Goal: Task Accomplishment & Management: Complete application form

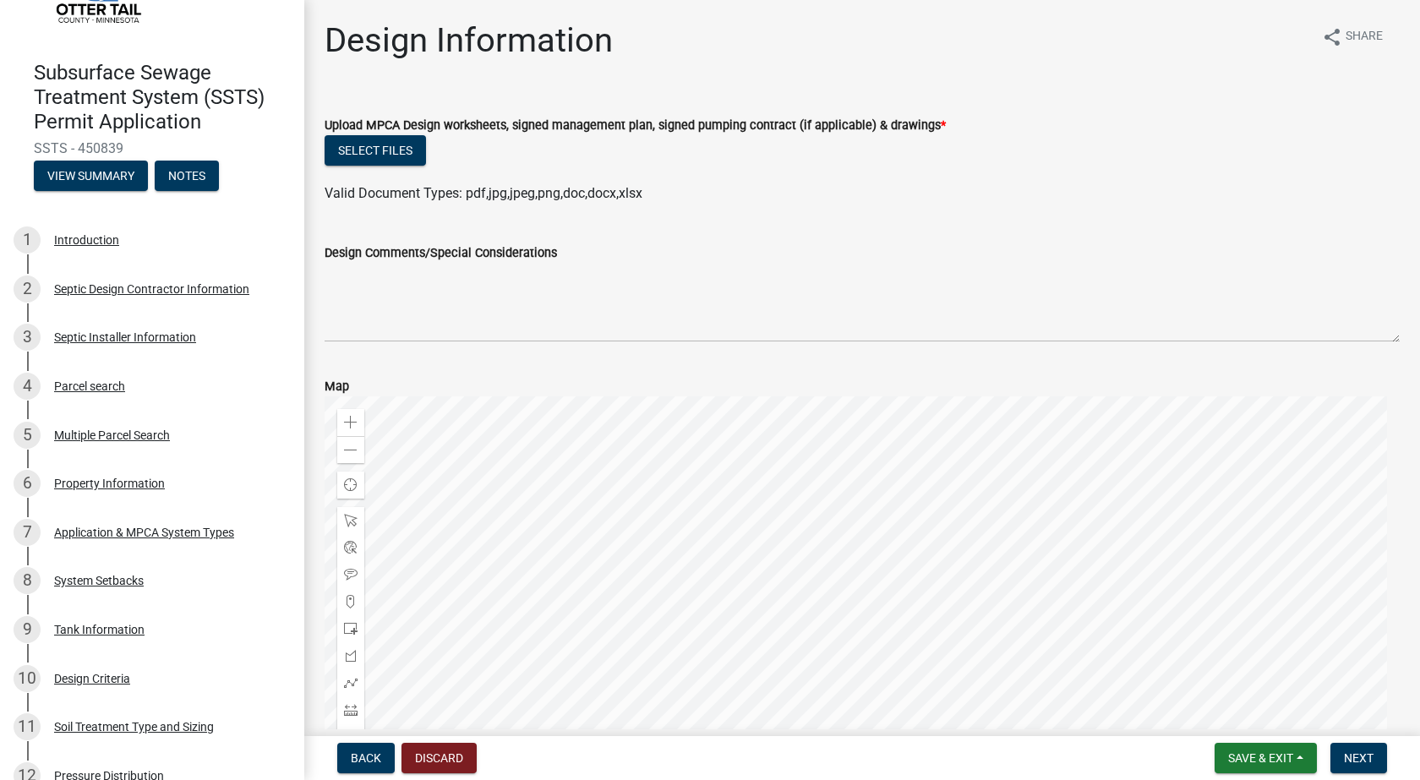
scroll to position [93, 0]
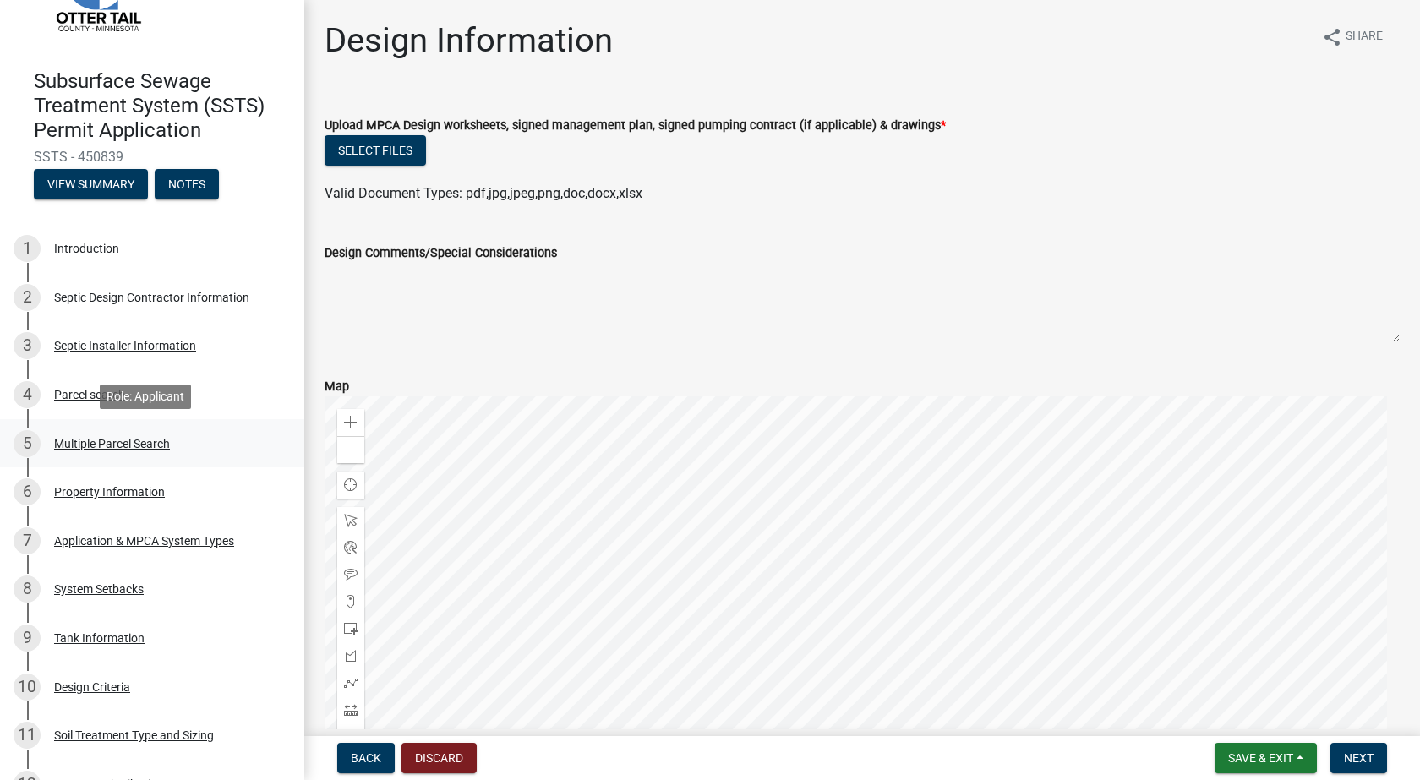
click at [150, 443] on div "Multiple Parcel Search" at bounding box center [112, 444] width 116 height 12
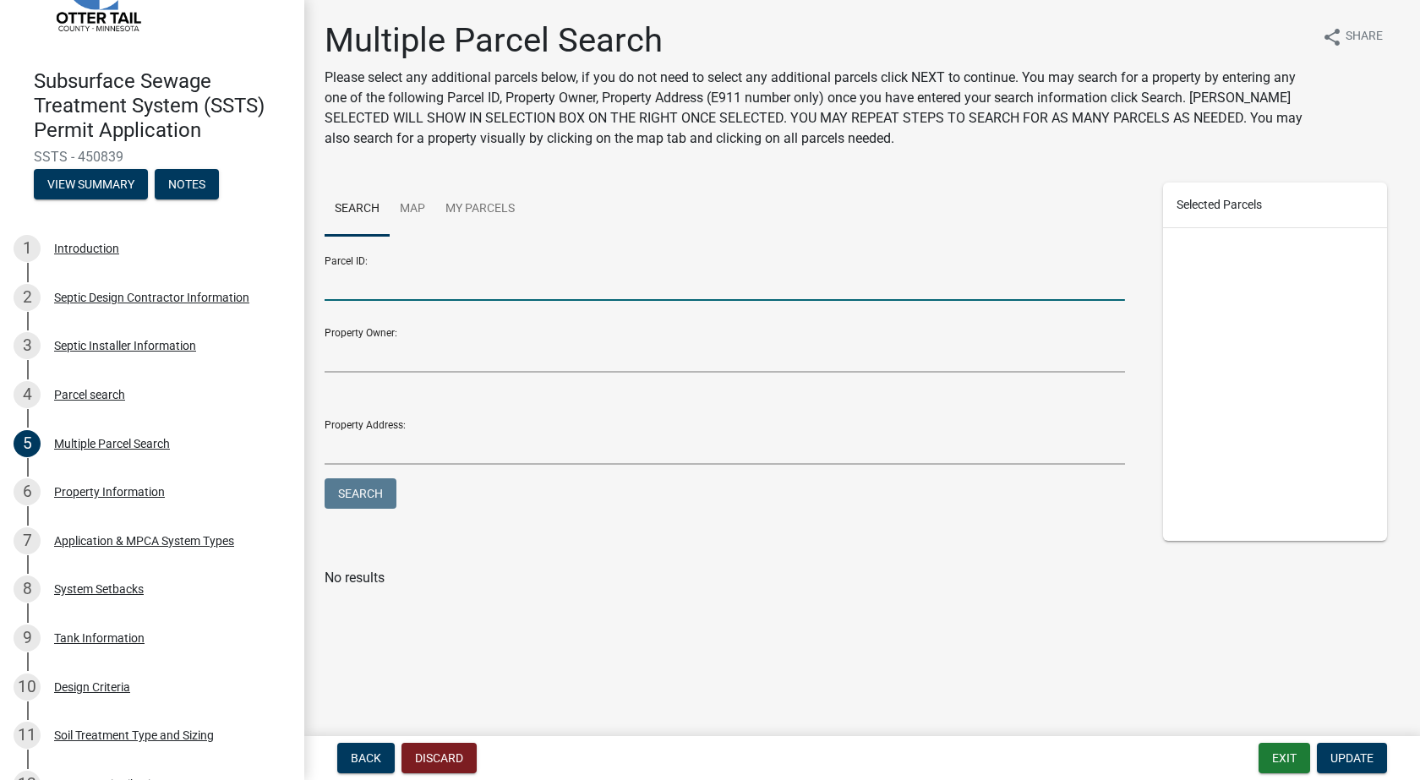
click at [417, 289] on input "Parcel ID:" at bounding box center [724, 283] width 800 height 35
type input "2300028022000"
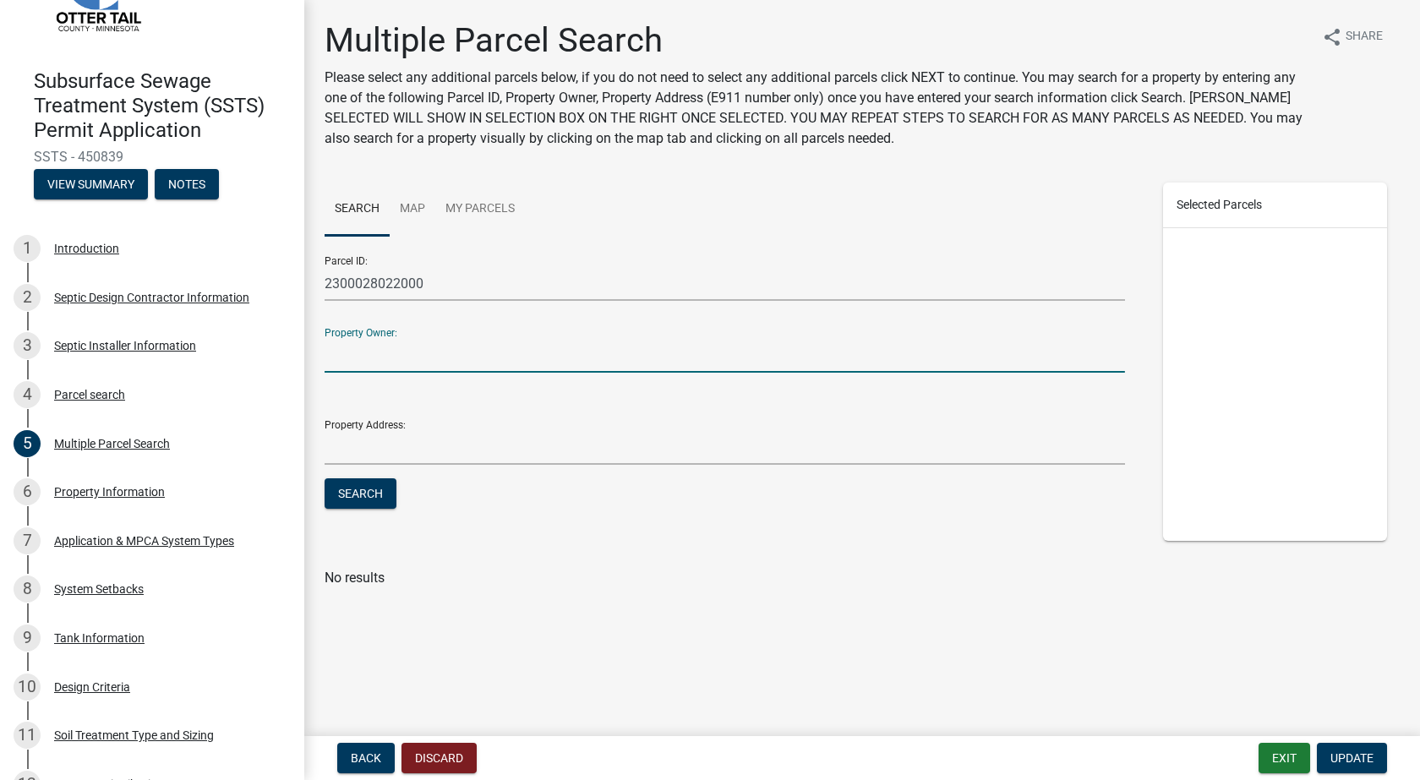
click at [411, 355] on input "Property Owner:" at bounding box center [724, 355] width 800 height 35
type input "[PERSON_NAME]/[PERSON_NAME]"
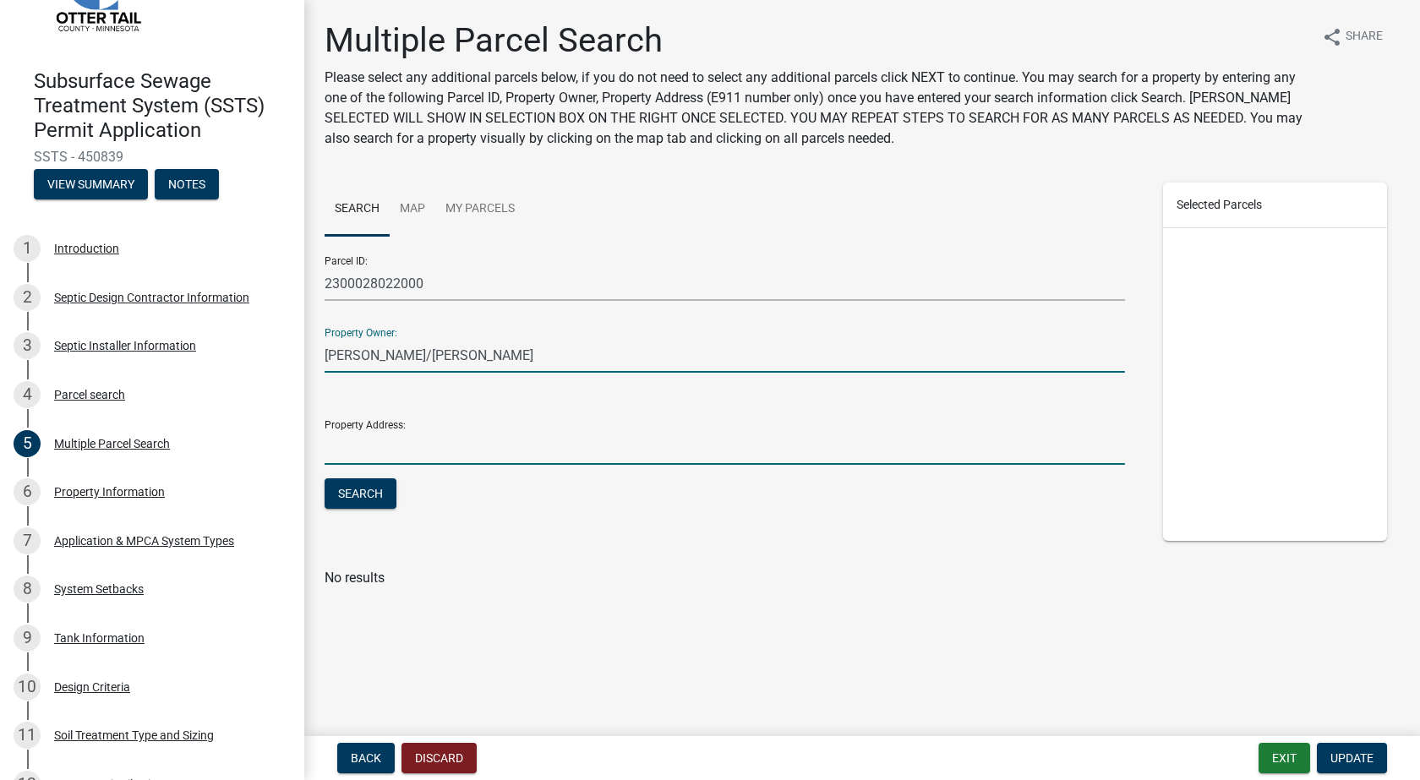
click at [395, 455] on input "Property Address:" at bounding box center [724, 447] width 800 height 35
type input "[STREET_ADDRESS][PERSON_NAME]"
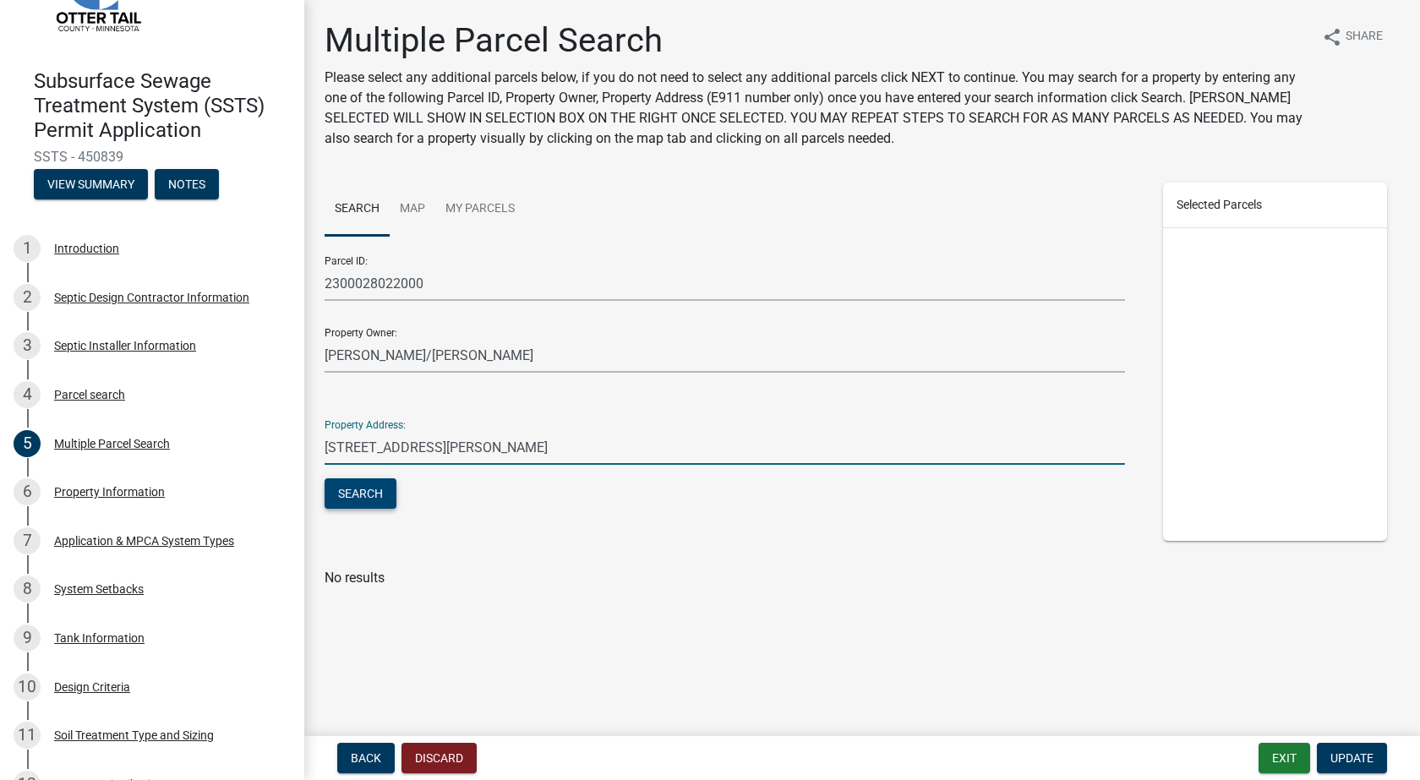
click at [381, 496] on button "Search" at bounding box center [360, 493] width 72 height 30
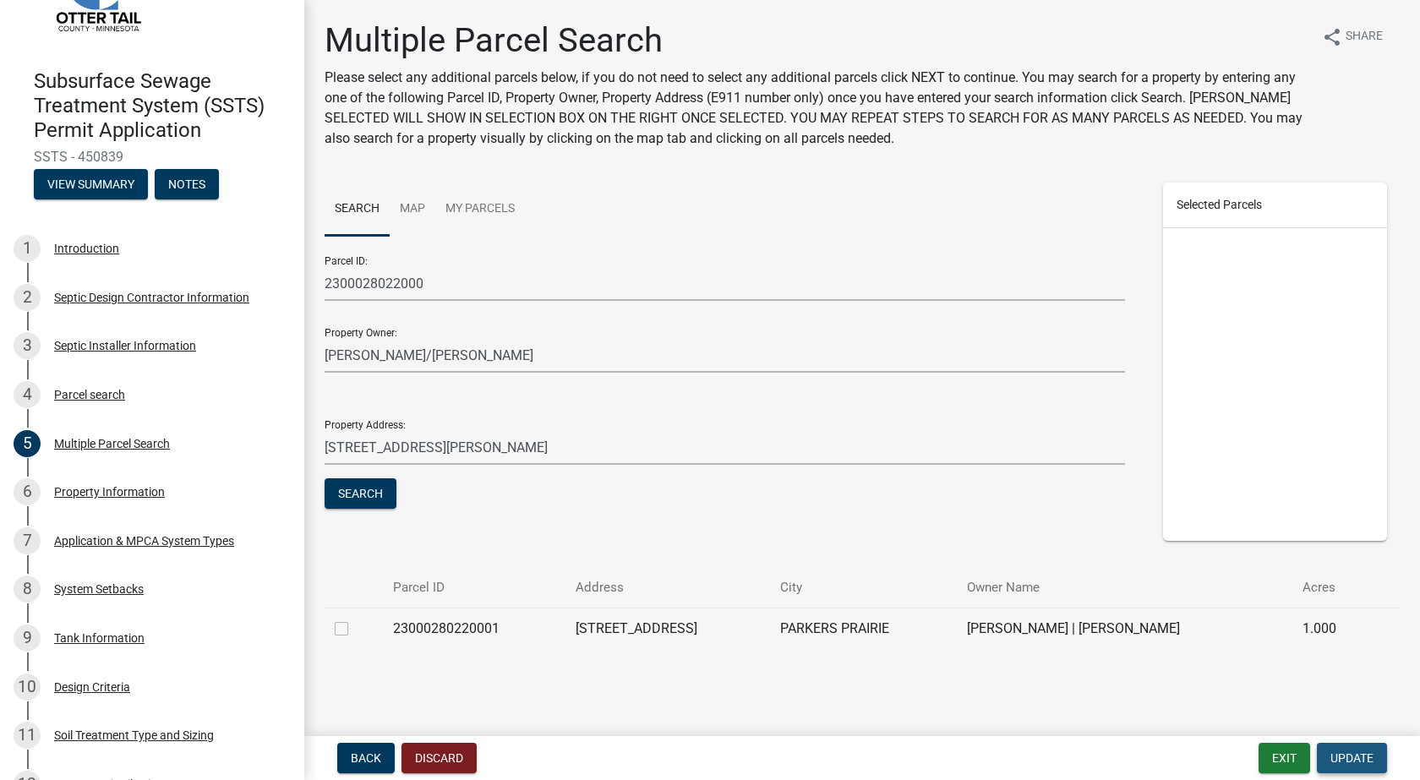
click at [1353, 759] on span "Update" at bounding box center [1351, 758] width 43 height 14
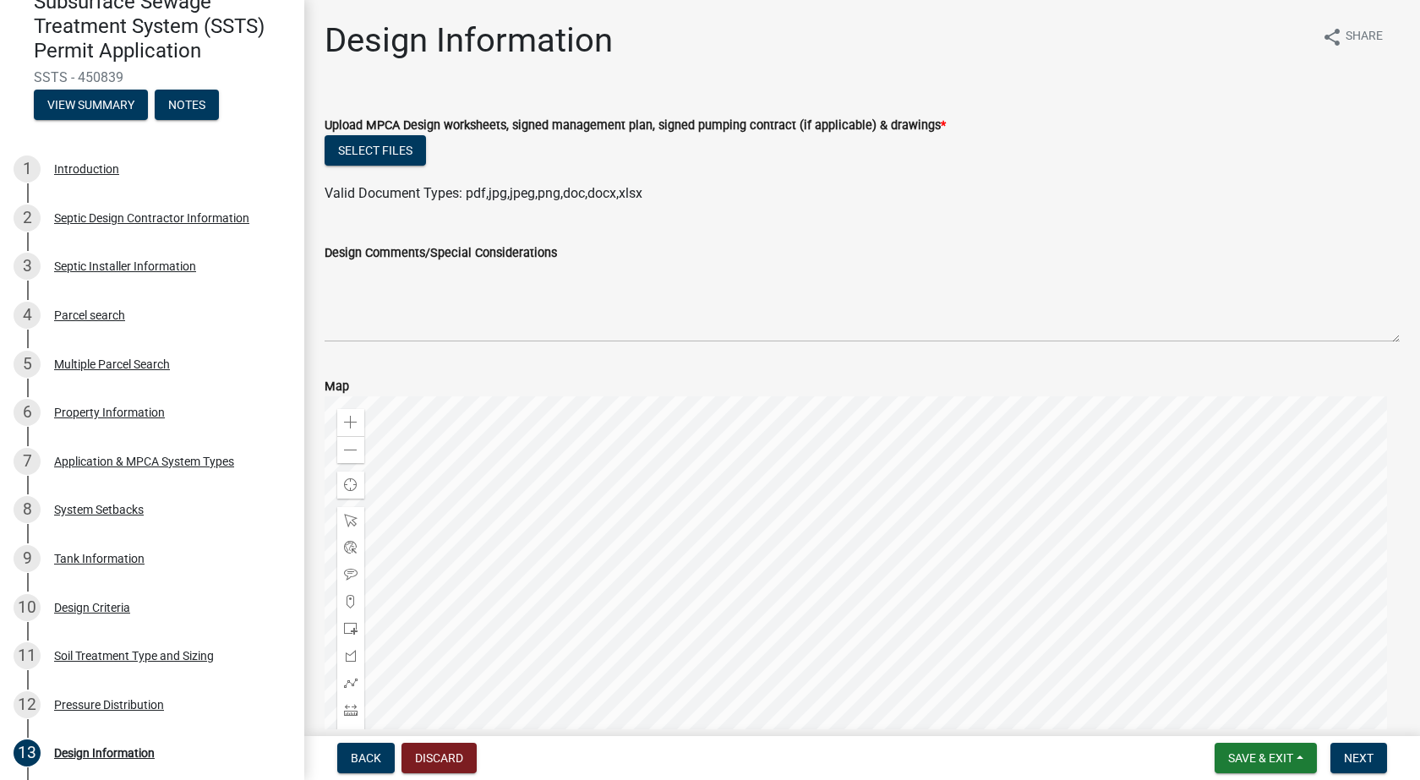
scroll to position [155, 0]
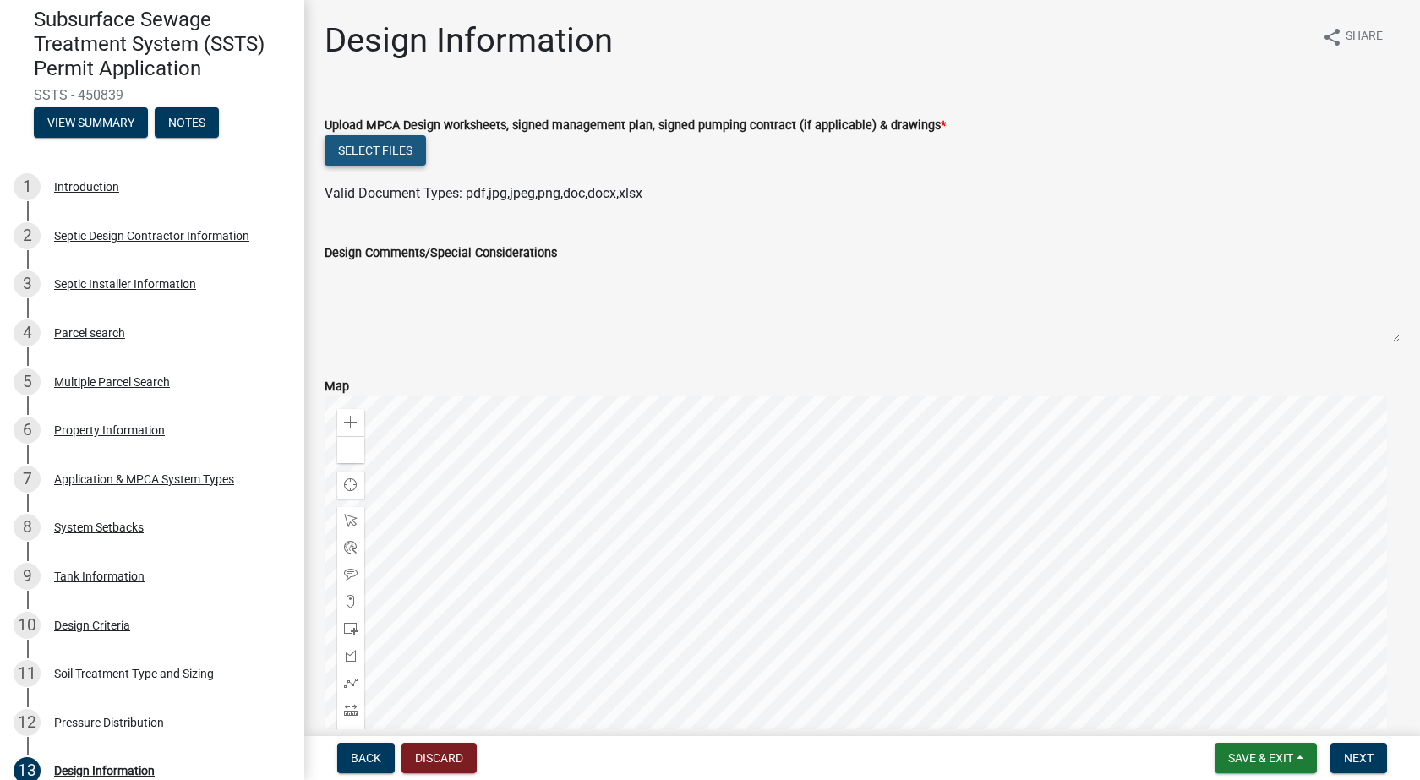
click at [363, 150] on button "Select files" at bounding box center [374, 150] width 101 height 30
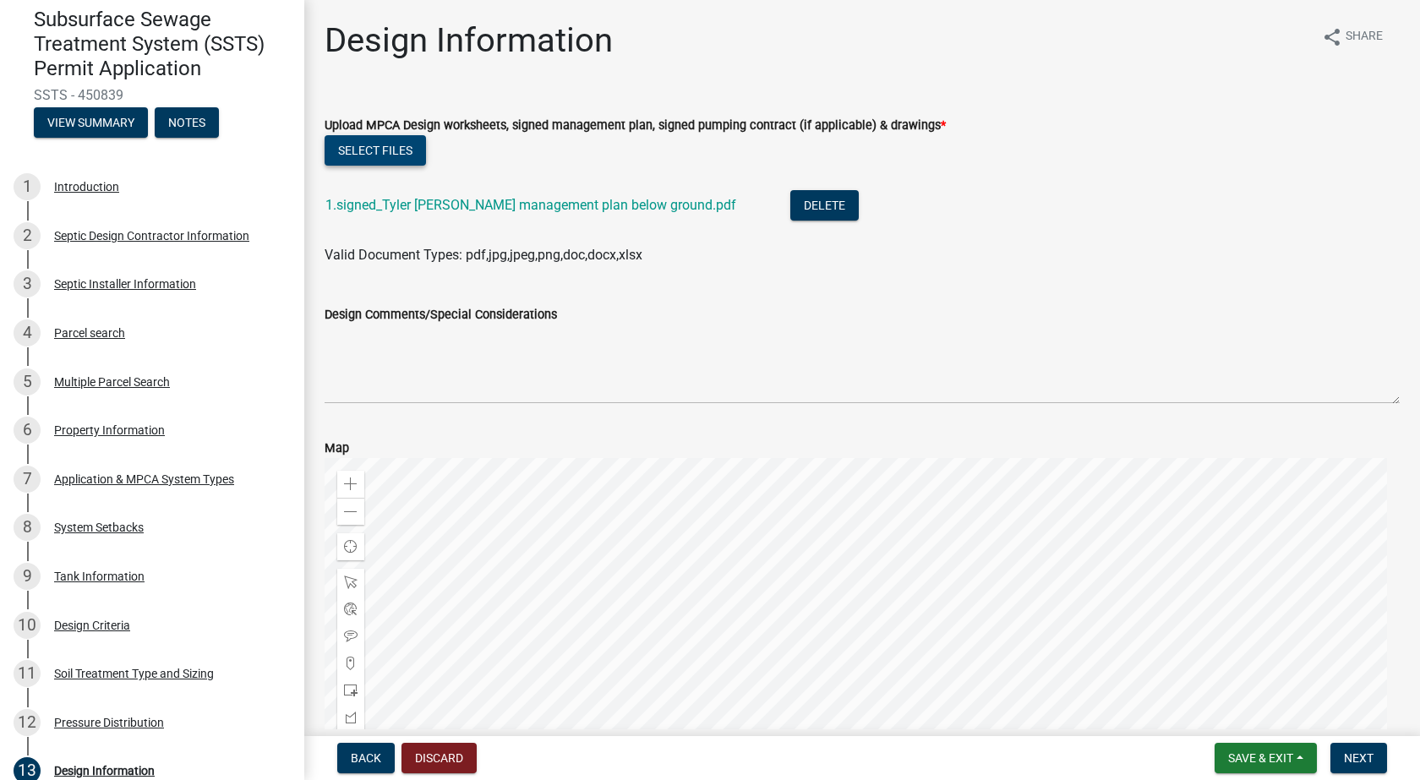
click at [369, 144] on button "Select files" at bounding box center [374, 150] width 101 height 30
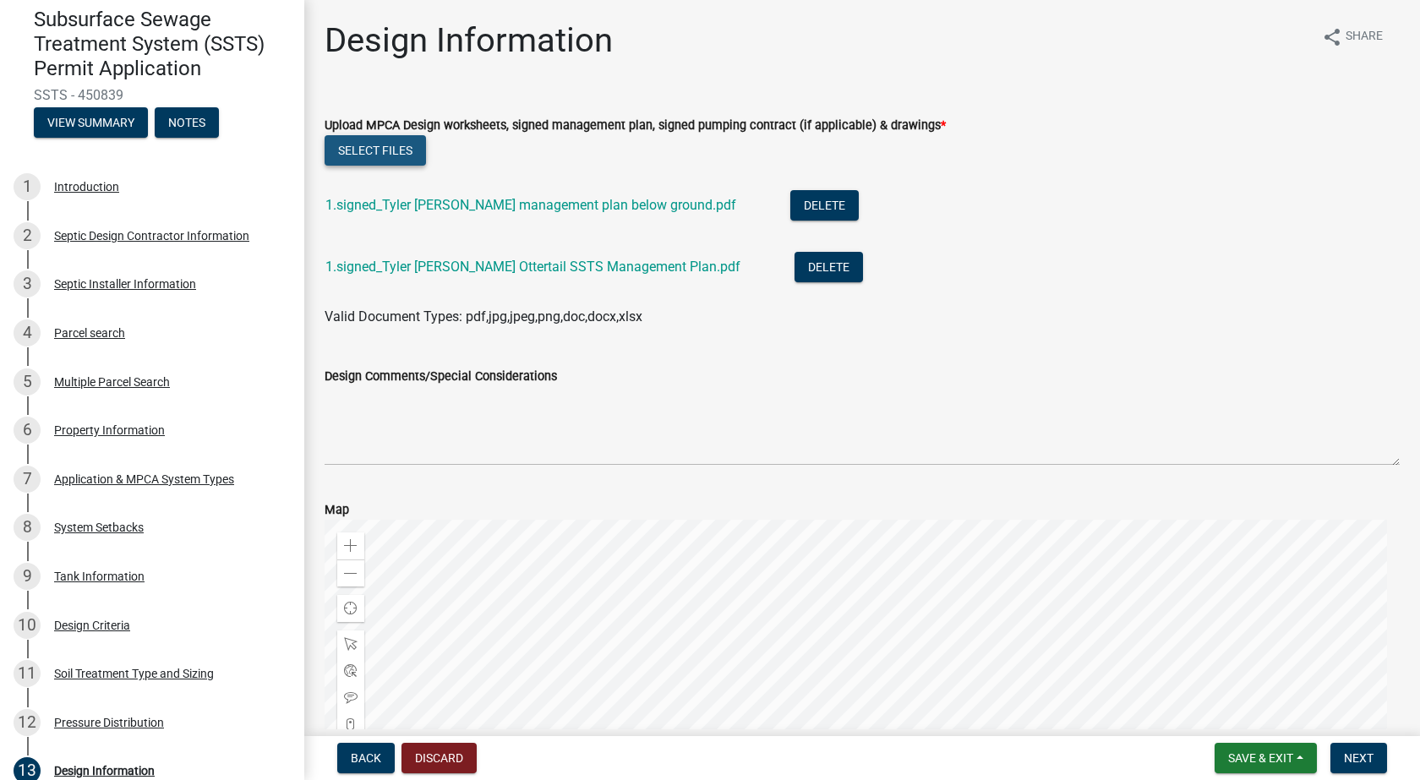
click at [365, 148] on button "Select files" at bounding box center [374, 150] width 101 height 30
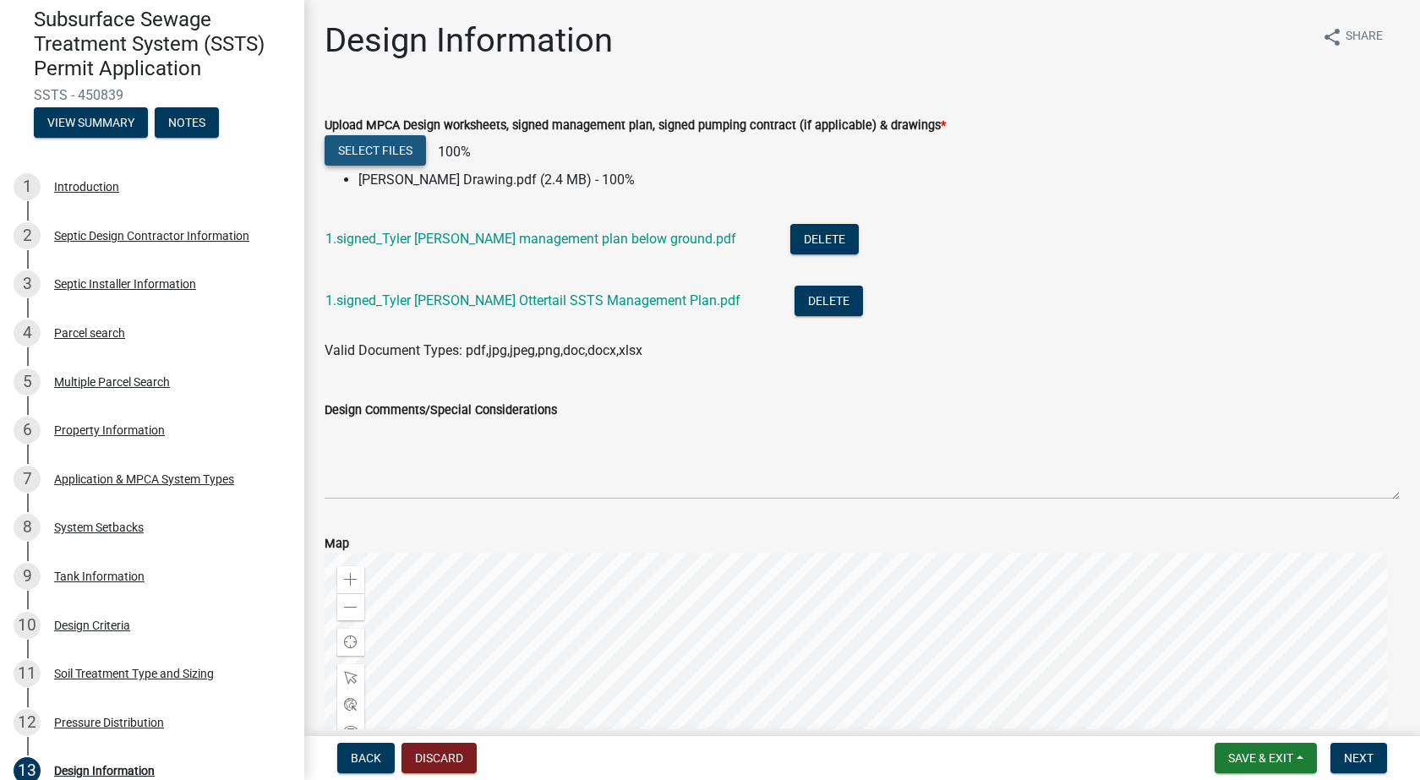
click at [382, 152] on button "Select files" at bounding box center [374, 150] width 101 height 30
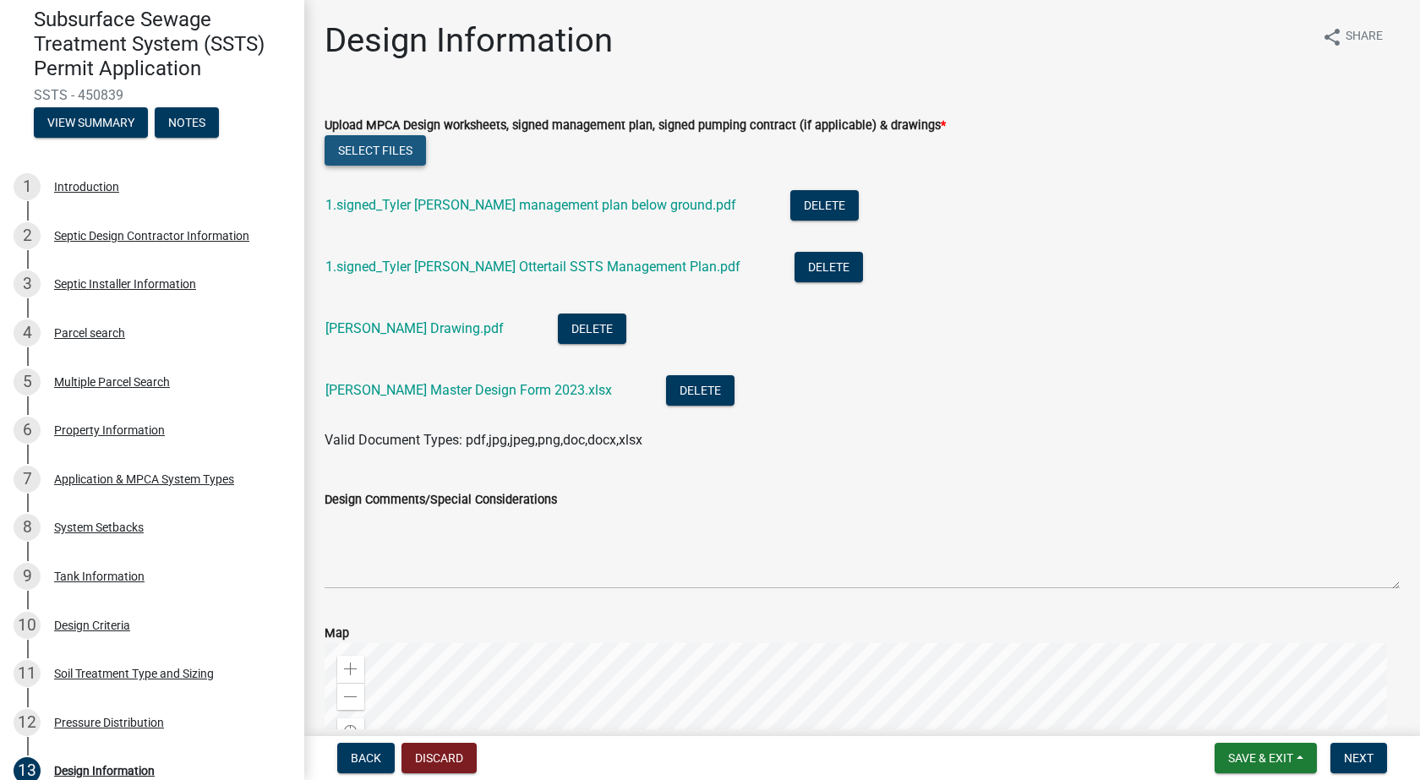
click at [389, 150] on button "Select files" at bounding box center [374, 150] width 101 height 30
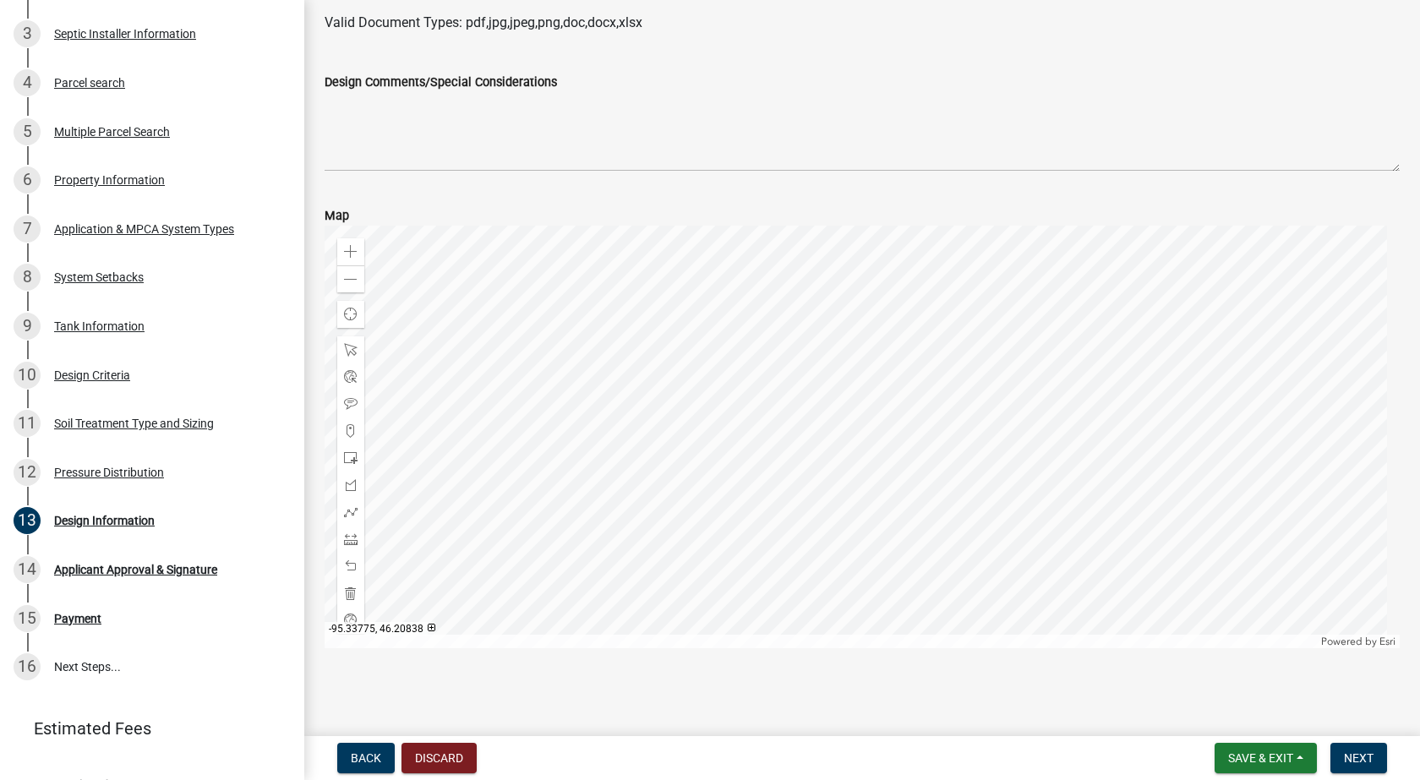
scroll to position [413, 0]
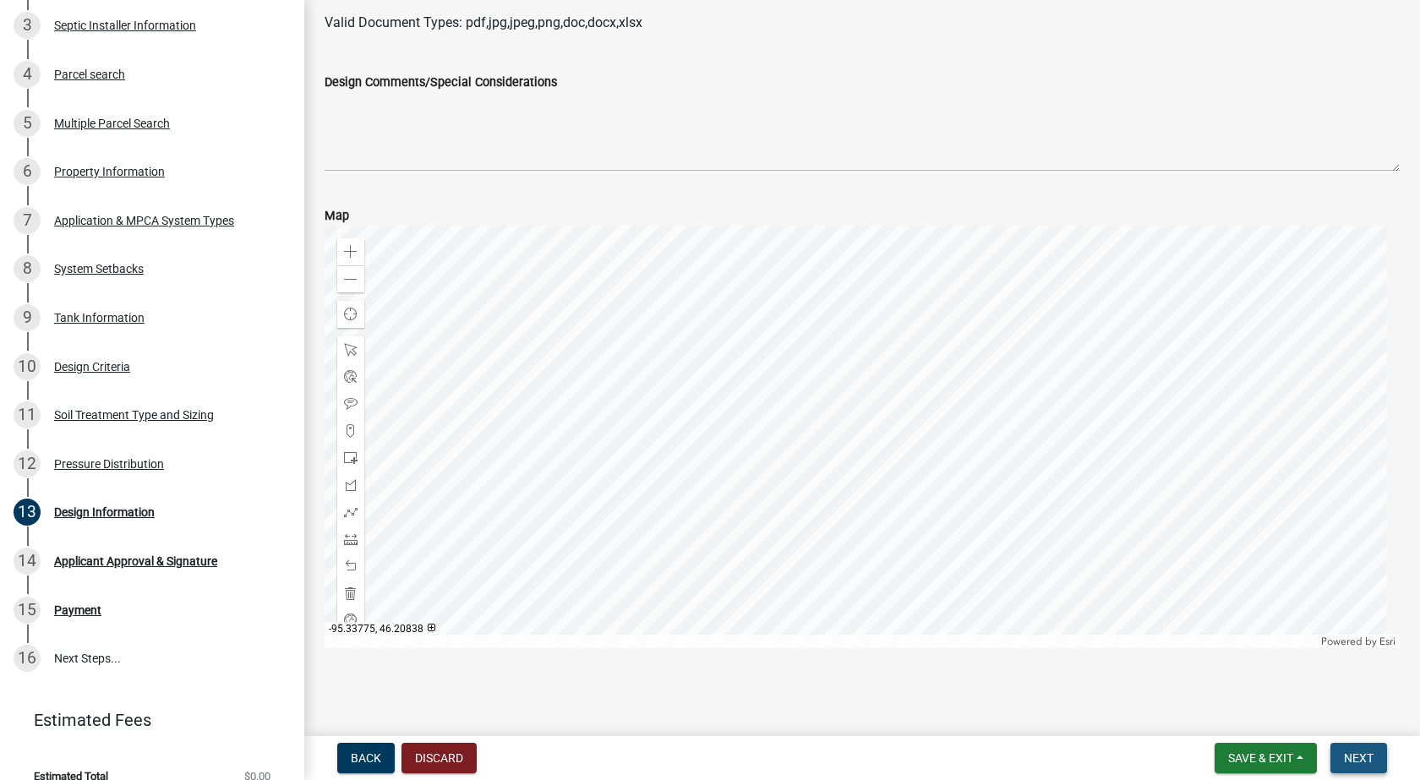
click at [1358, 758] on span "Next" at bounding box center [1359, 758] width 30 height 14
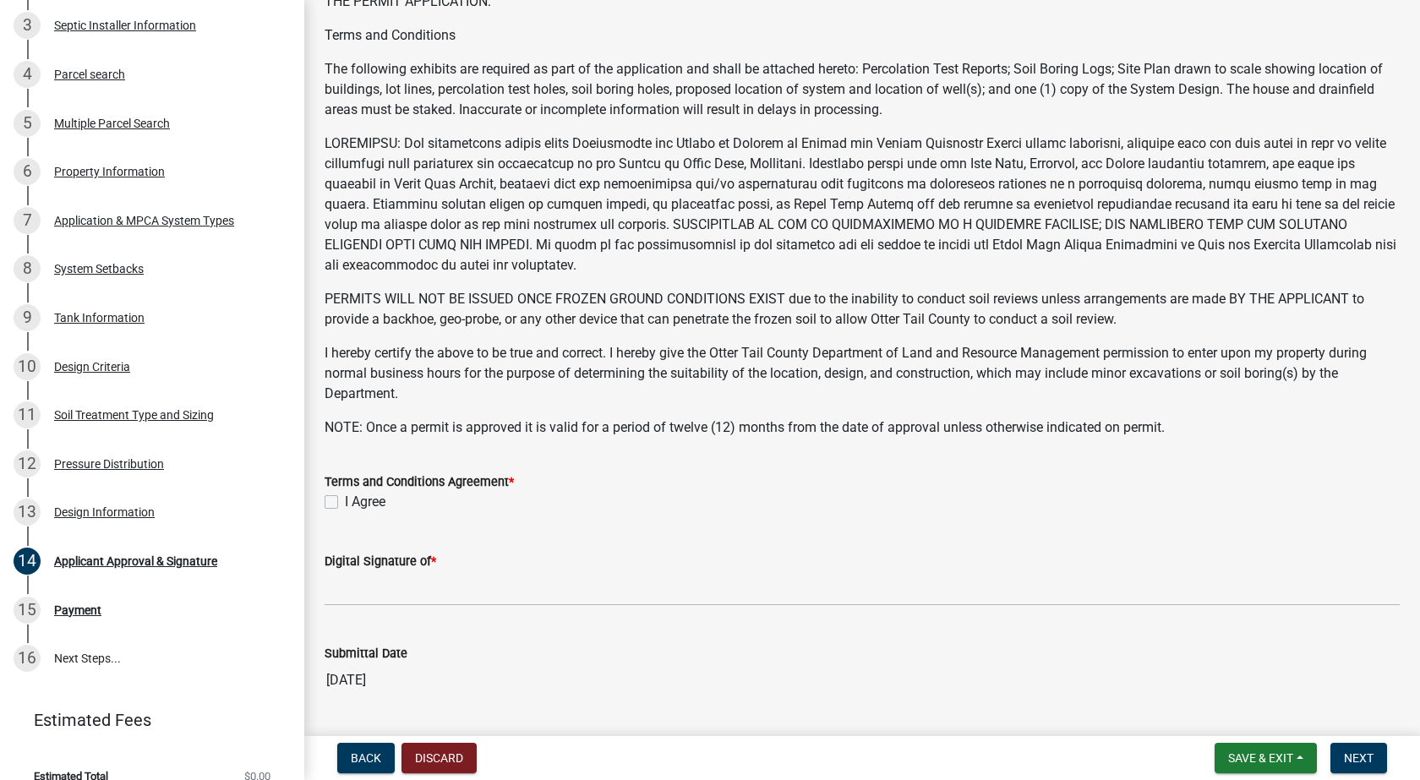
scroll to position [169, 0]
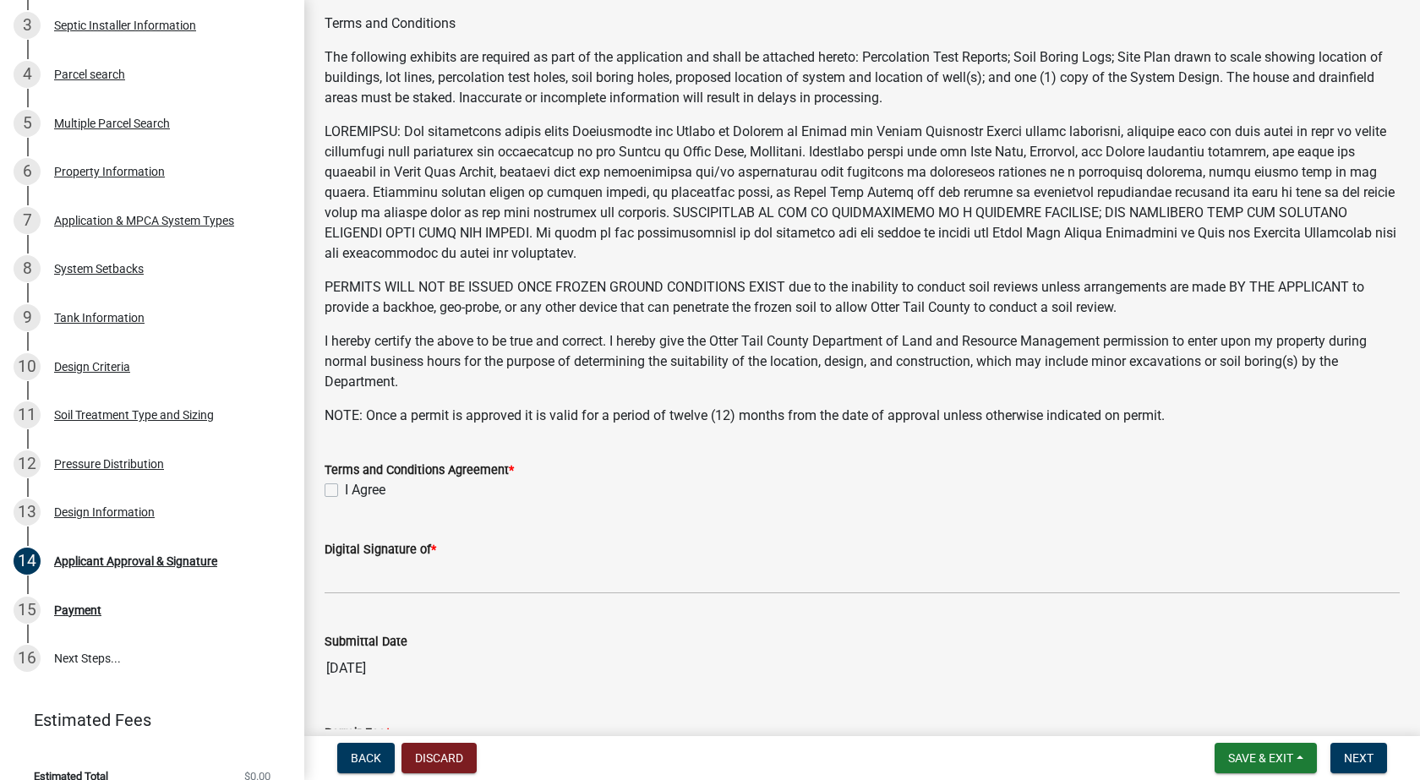
click at [345, 488] on label "I Agree" at bounding box center [365, 490] width 41 height 20
click at [345, 488] on input "I Agree" at bounding box center [350, 485] width 11 height 11
checkbox input "true"
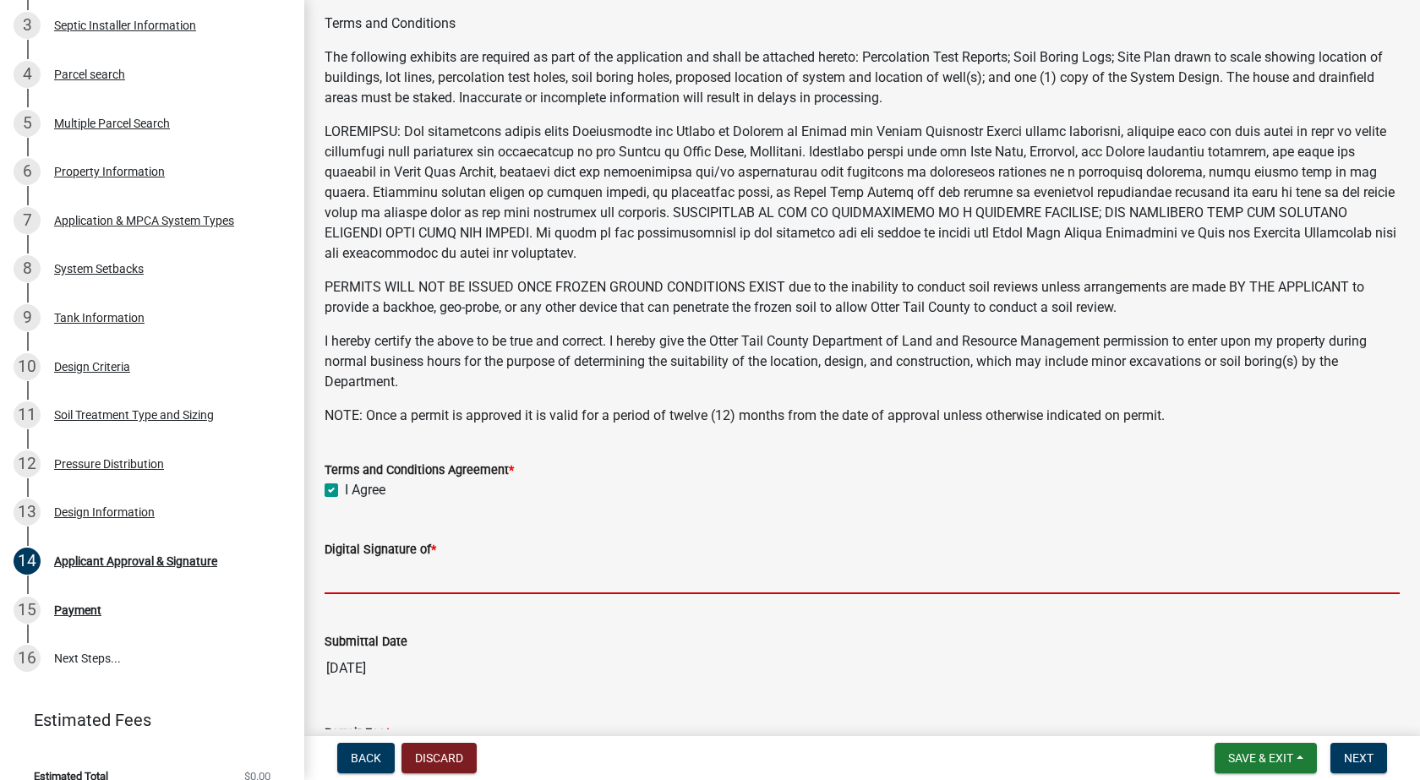
click at [397, 572] on input "Digital Signature of *" at bounding box center [861, 576] width 1075 height 35
type input "[PERSON_NAME]"
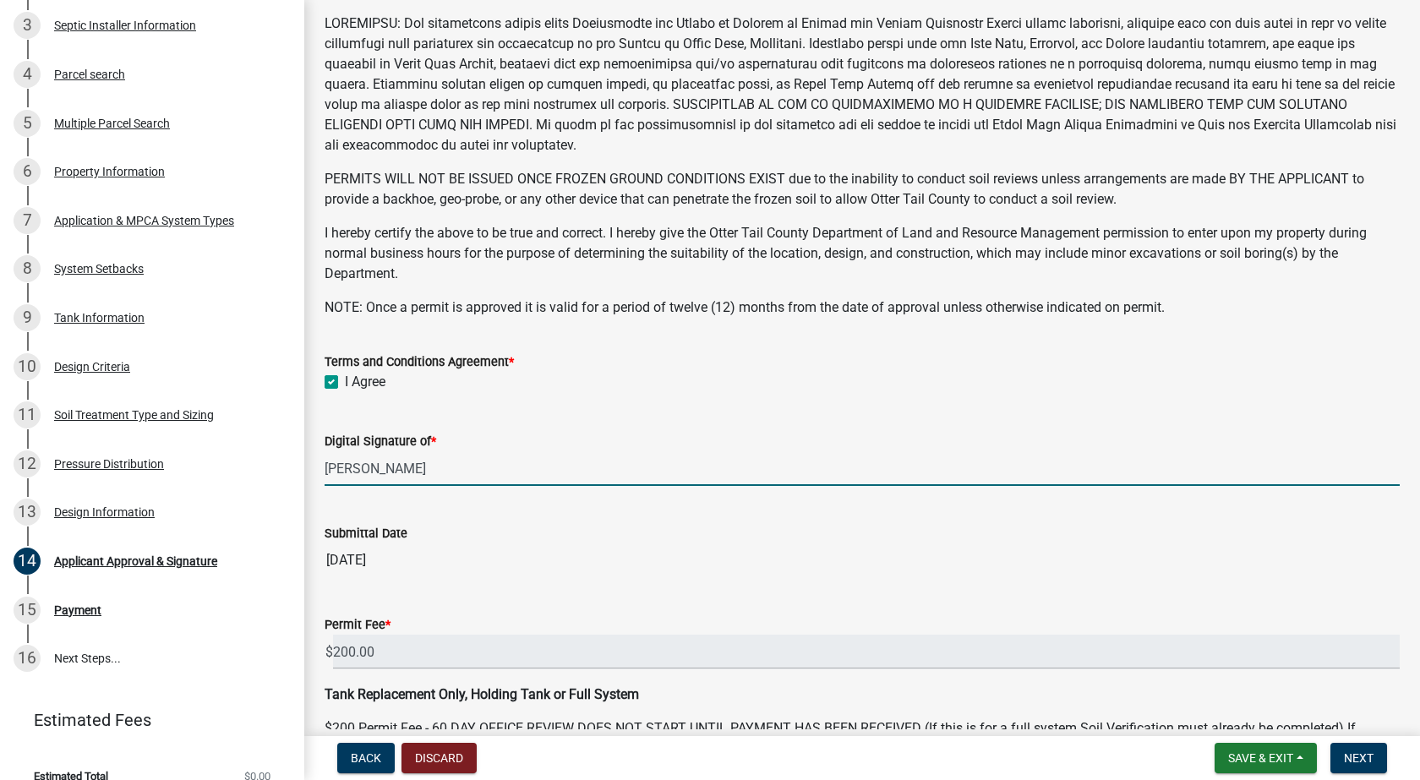
scroll to position [386, 0]
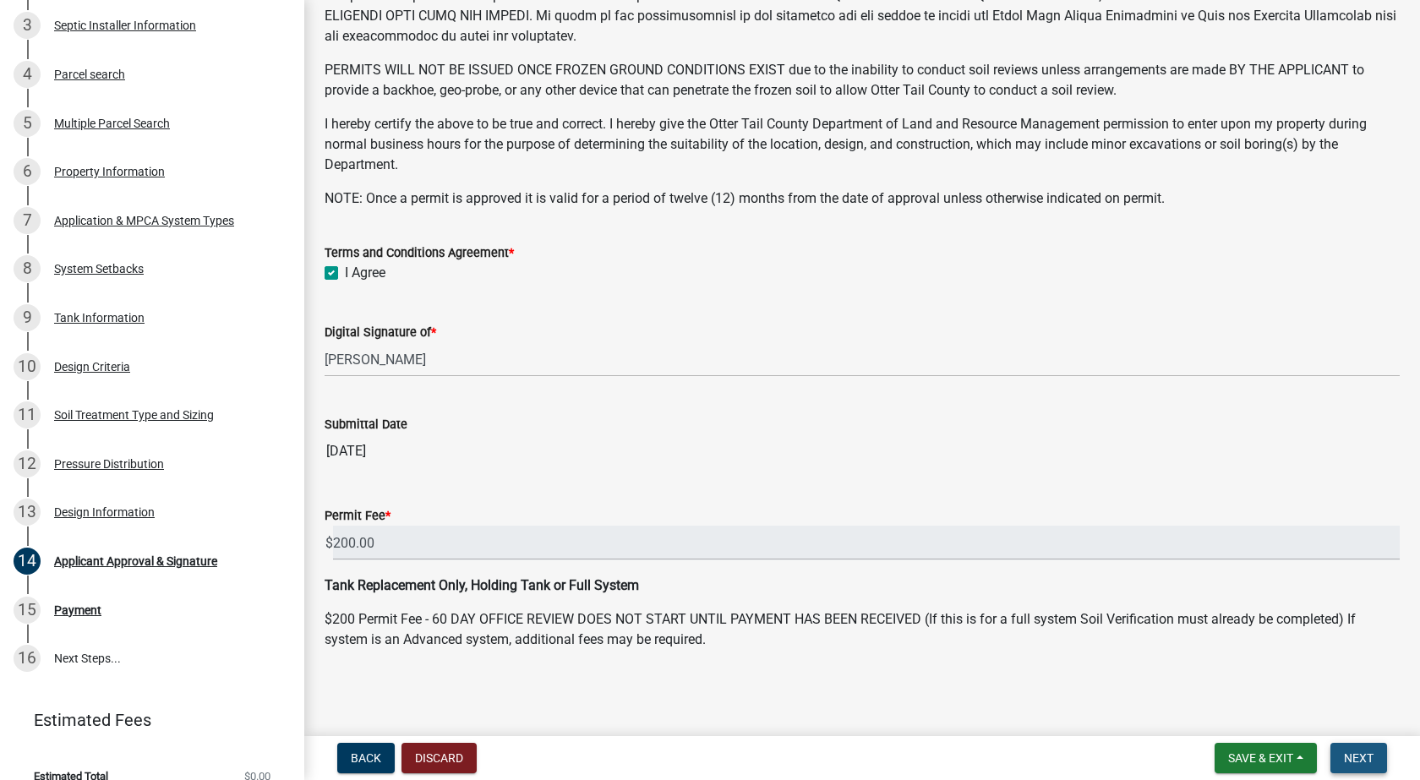
click at [1353, 756] on span "Next" at bounding box center [1359, 758] width 30 height 14
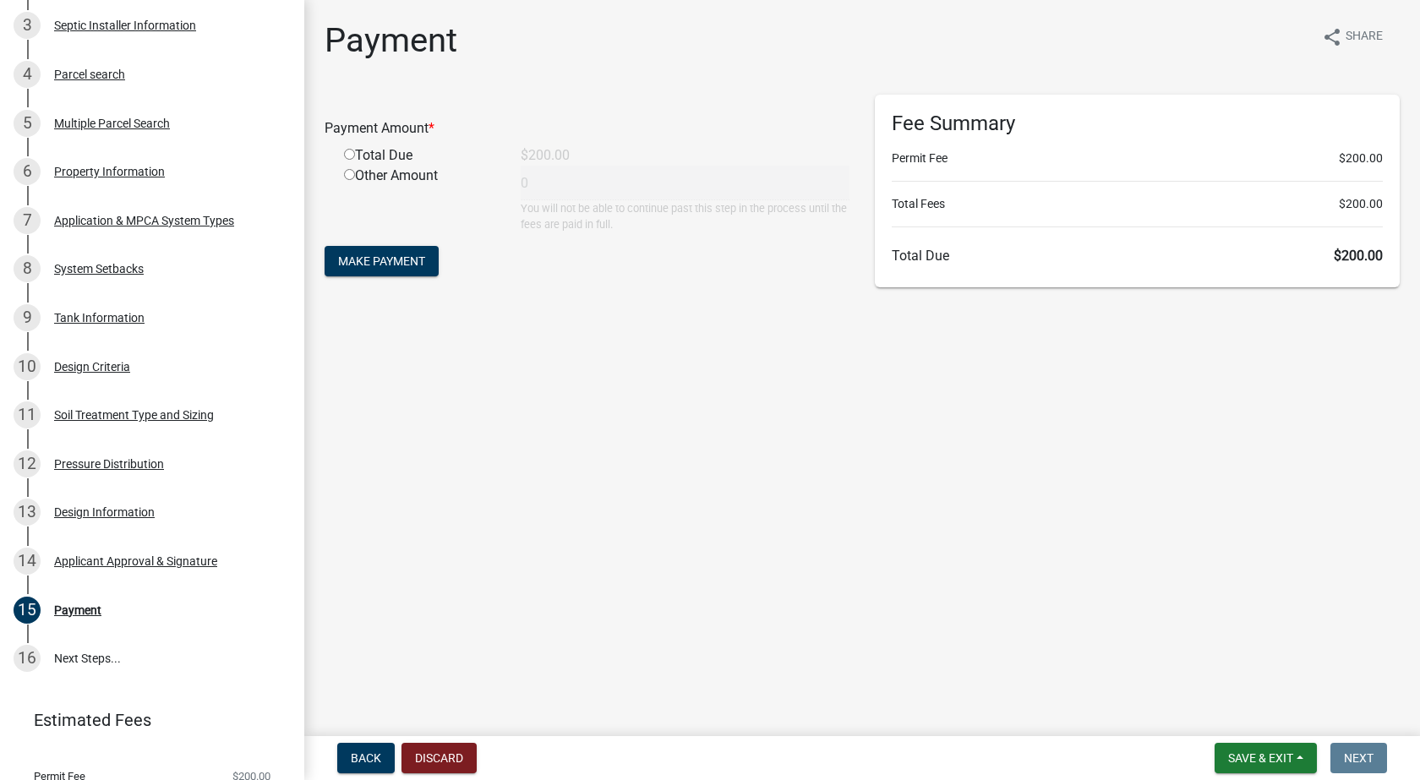
click at [350, 155] on input "radio" at bounding box center [349, 154] width 11 height 11
radio input "true"
type input "200"
click at [384, 263] on span "Make Payment" at bounding box center [381, 261] width 87 height 14
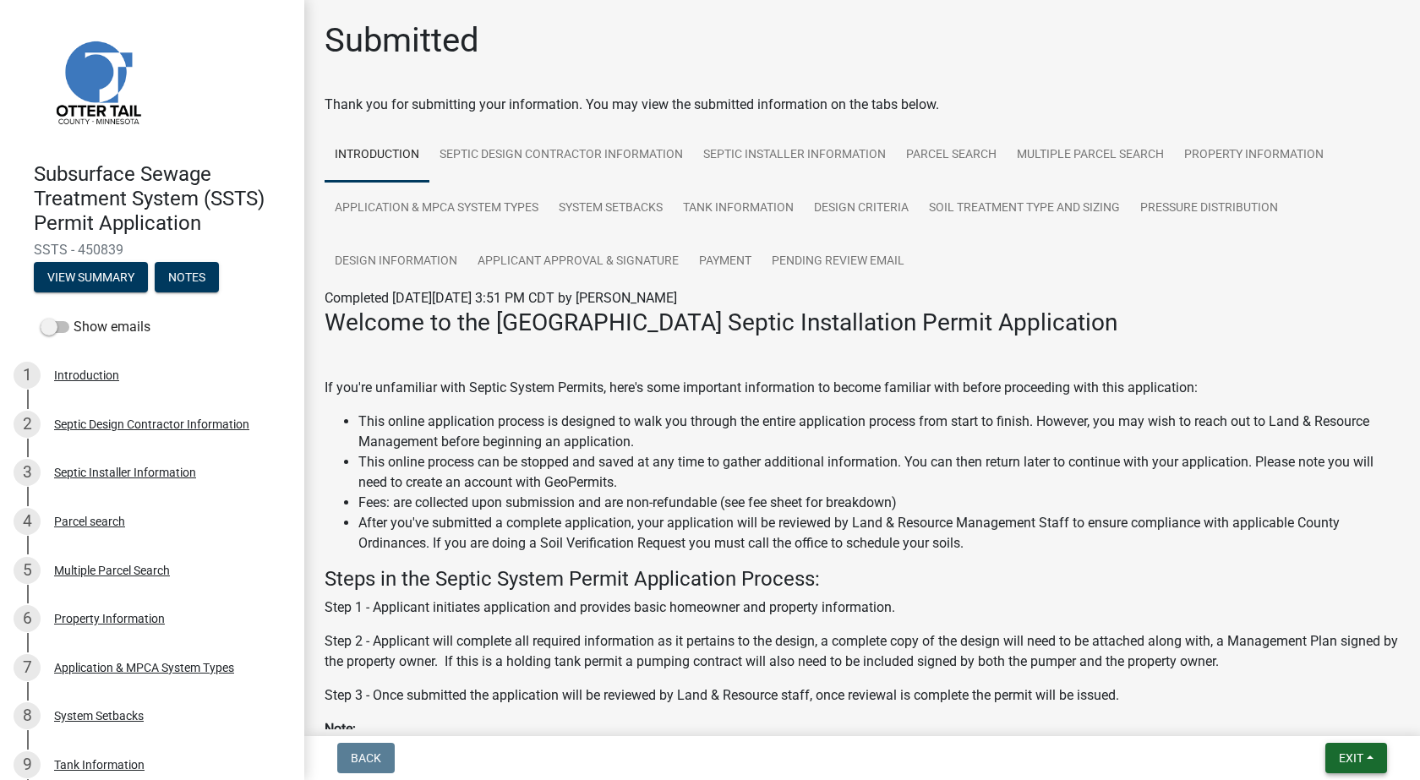
click at [1347, 758] on span "Exit" at bounding box center [1350, 758] width 25 height 14
click at [1294, 714] on button "Save & Exit" at bounding box center [1318, 714] width 135 height 41
